Goal: Information Seeking & Learning: Learn about a topic

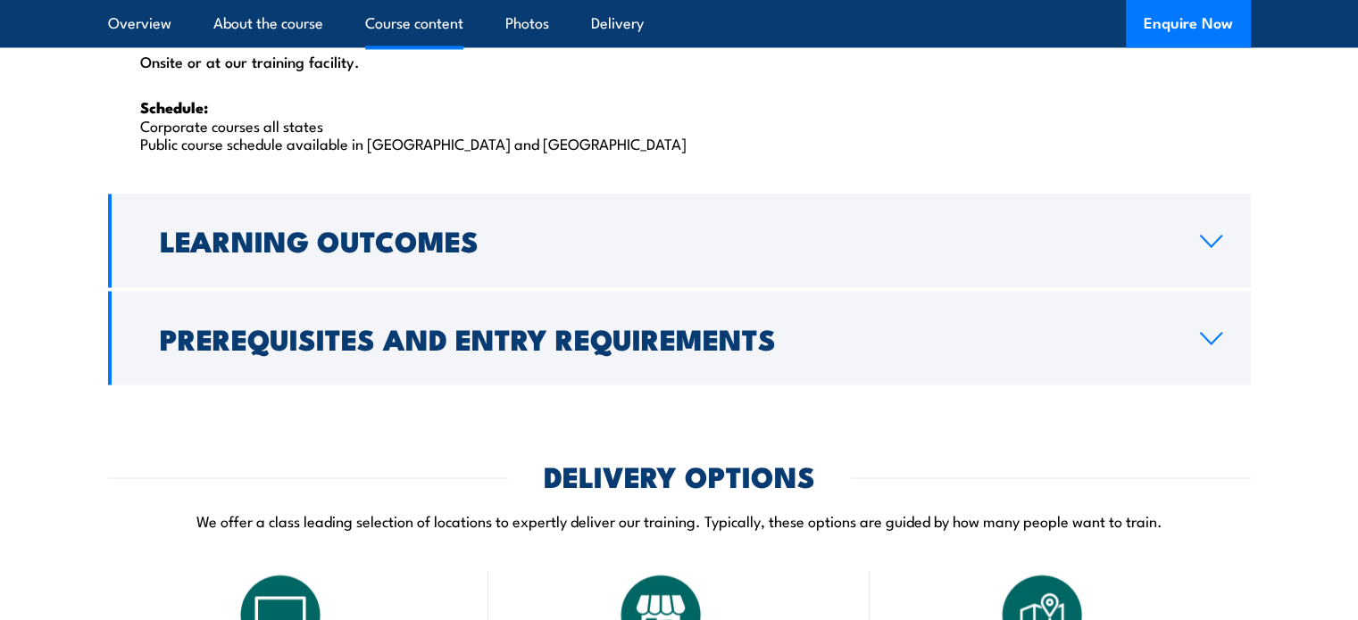
scroll to position [3124, 0]
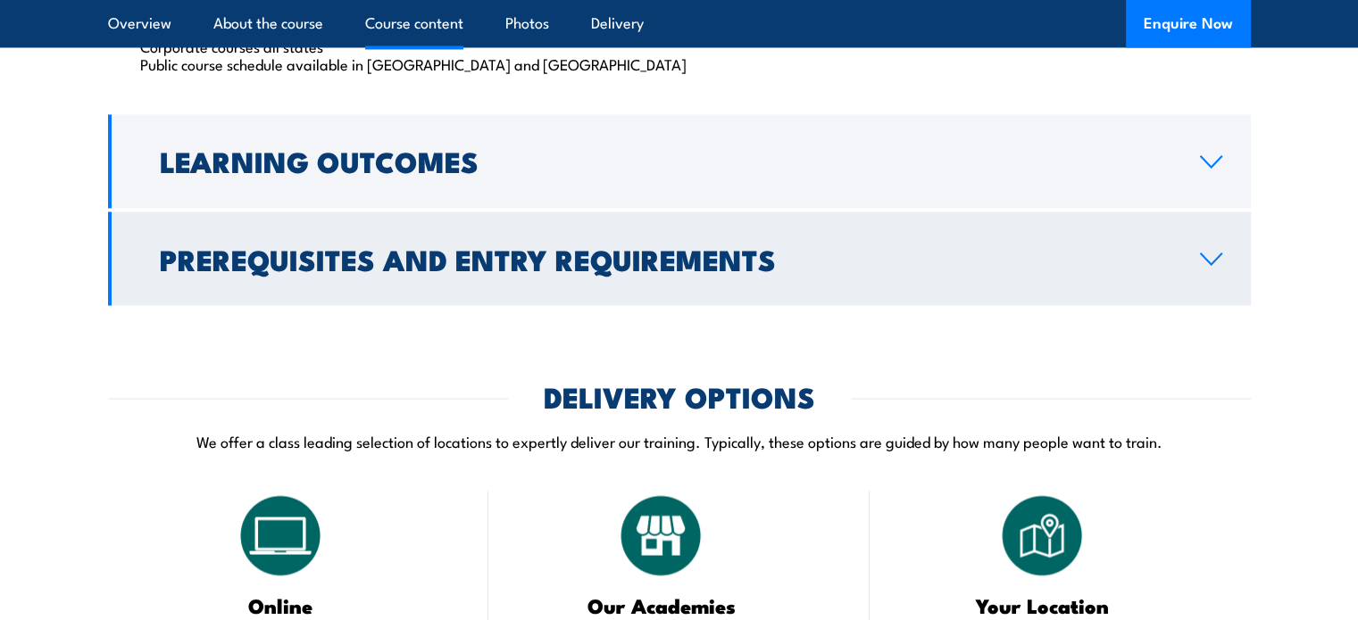
click at [1178, 257] on link "Prerequisites and Entry Requirements" at bounding box center [679, 259] width 1143 height 94
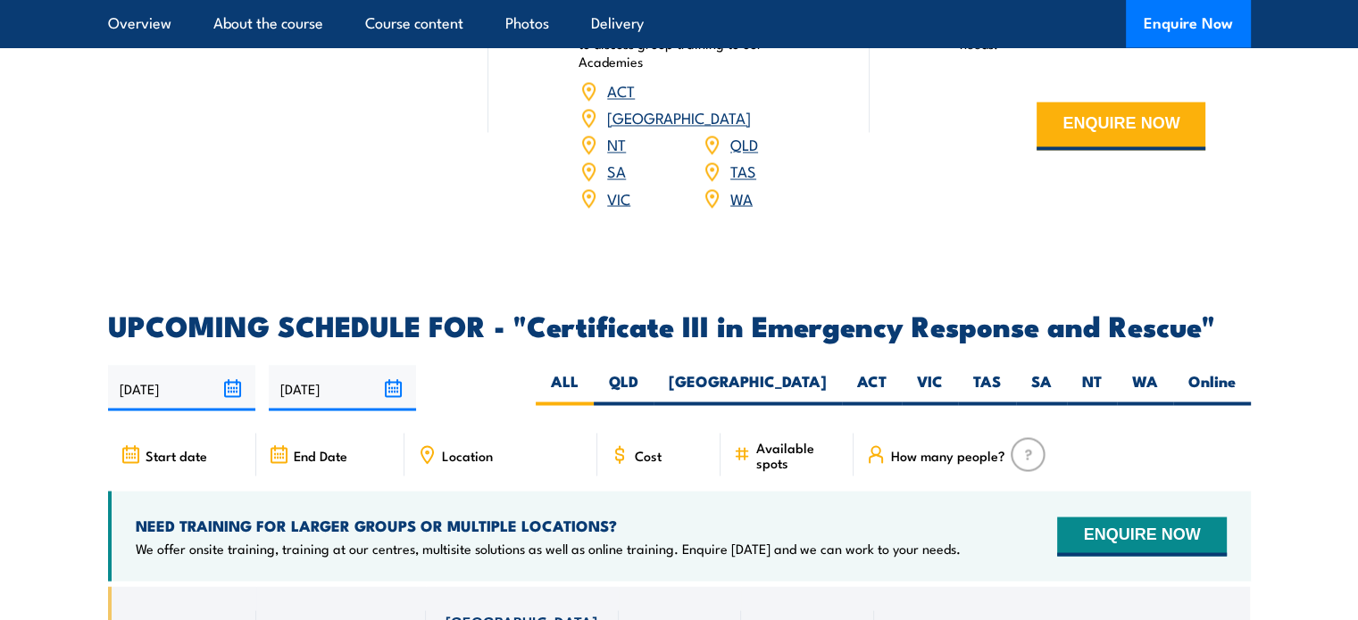
scroll to position [3249, 0]
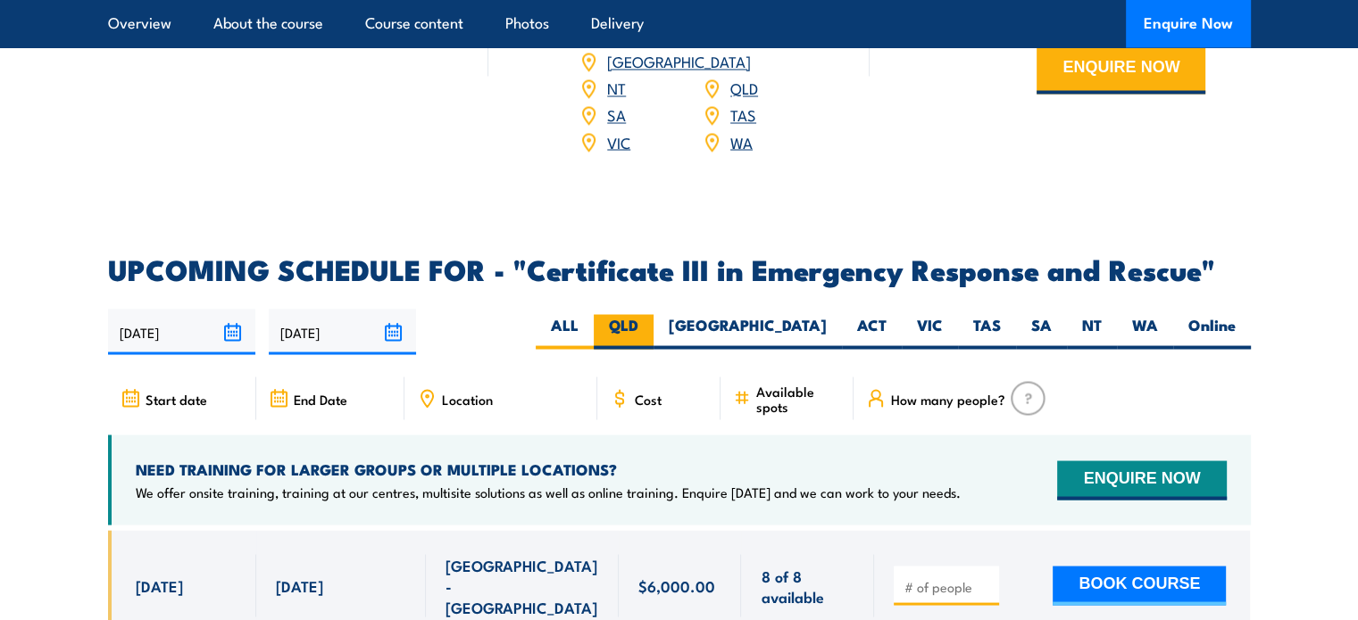
click at [653, 314] on label "QLD" at bounding box center [624, 331] width 60 height 35
click at [650, 314] on input "QLD" at bounding box center [644, 320] width 12 height 12
radio input "true"
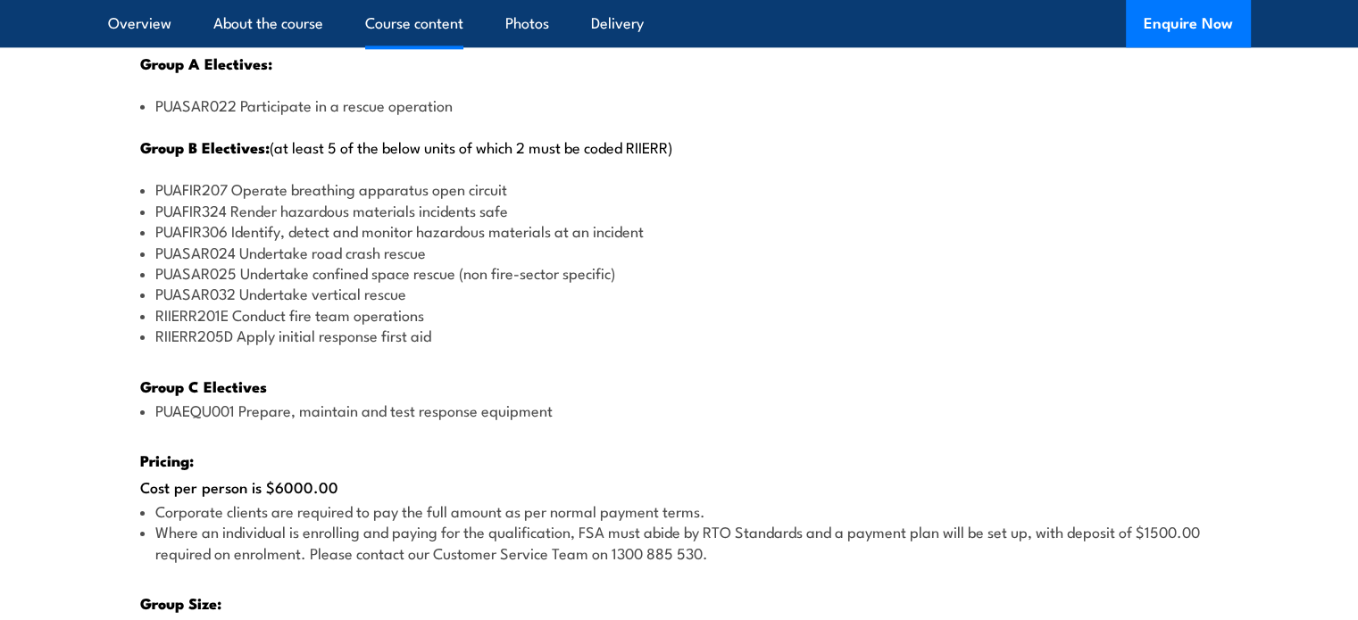
scroll to position [2500, 0]
